Goal: Information Seeking & Learning: Learn about a topic

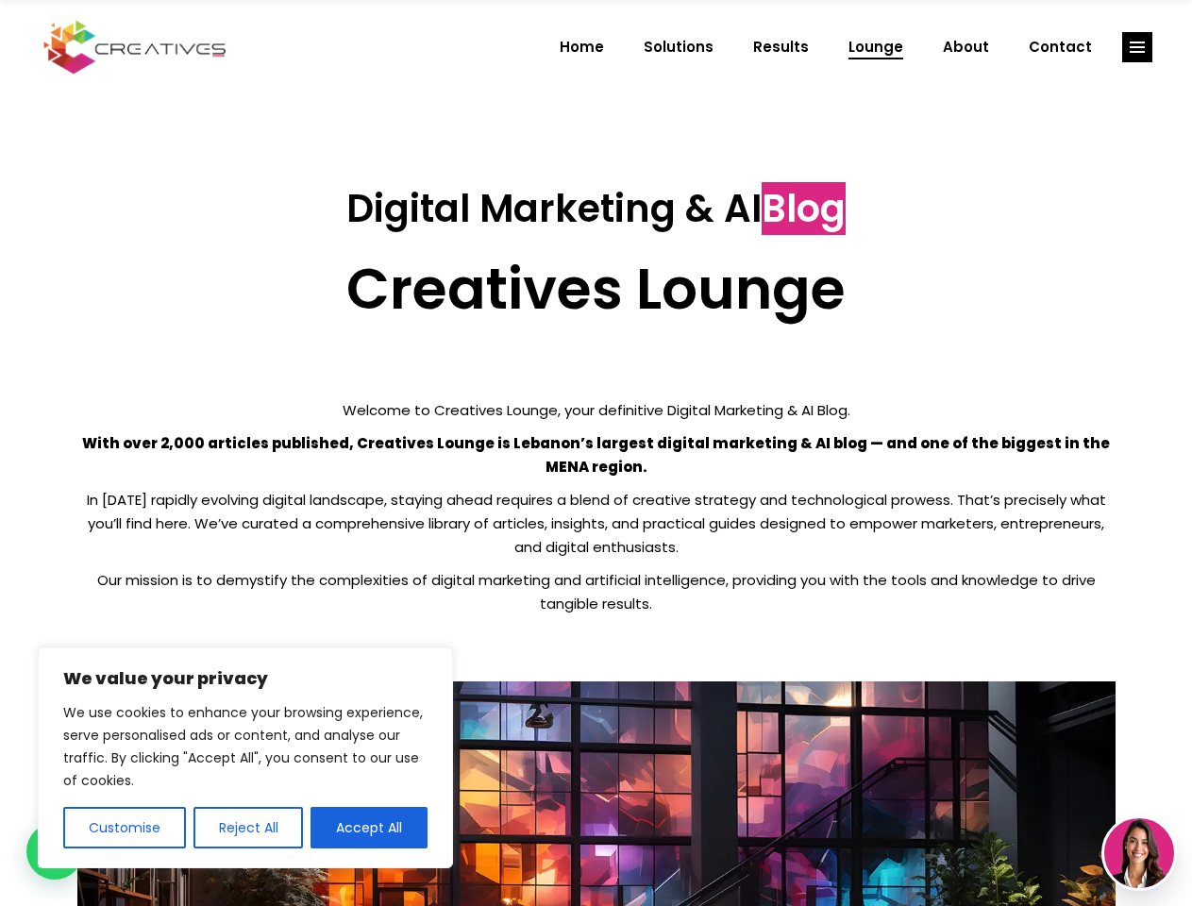
click at [595, 453] on p "With over 2,000 articles published, Creatives Lounge is Lebanon’s largest digit…" at bounding box center [596, 454] width 1038 height 47
click at [124, 828] on button "Customise" at bounding box center [124, 828] width 123 height 42
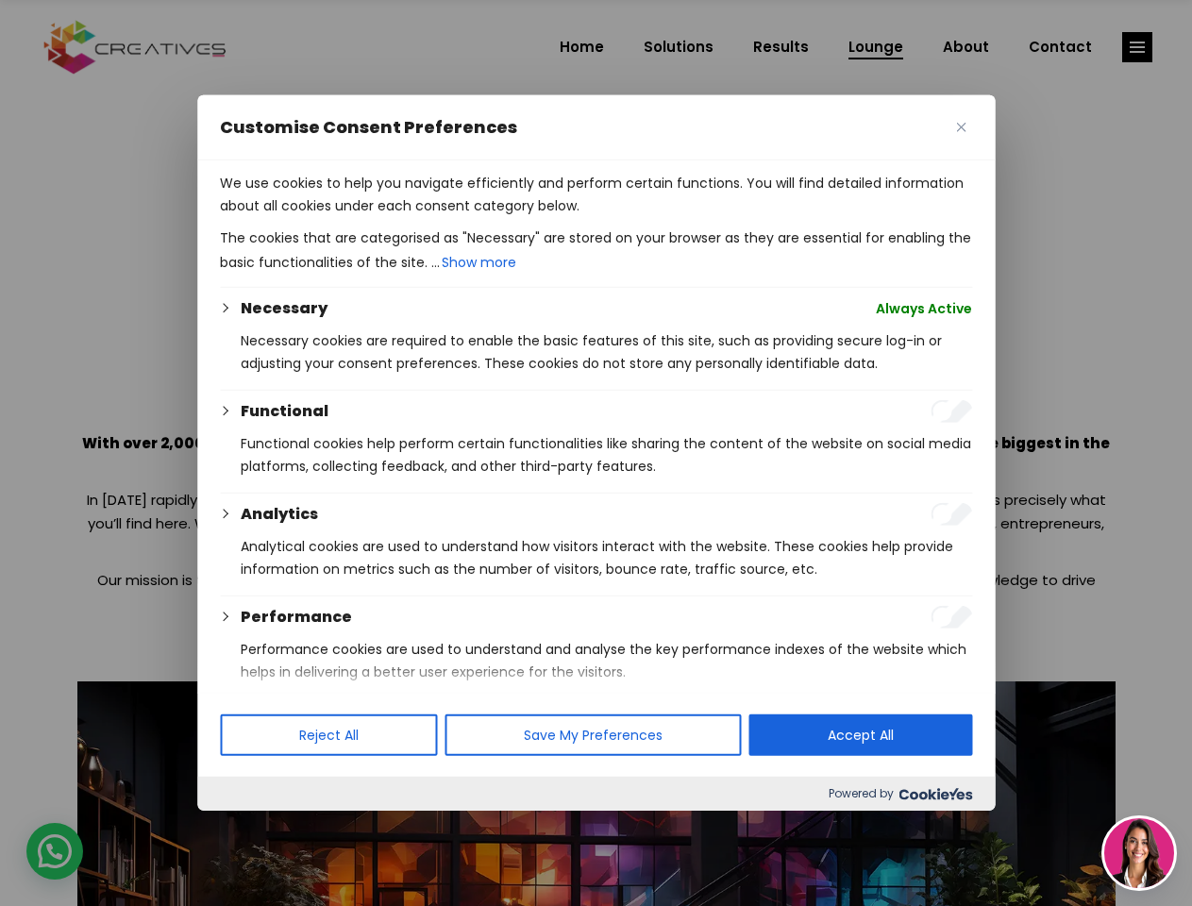
click at [247, 828] on div at bounding box center [596, 453] width 1192 height 906
click at [369, 217] on p "We use cookies to help you navigate efficiently and perform certain functions. …" at bounding box center [596, 194] width 752 height 45
click at [1137, 47] on div at bounding box center [596, 453] width 1192 height 906
click at [1139, 853] on img at bounding box center [1139, 853] width 70 height 70
